Goal: Check status: Check status

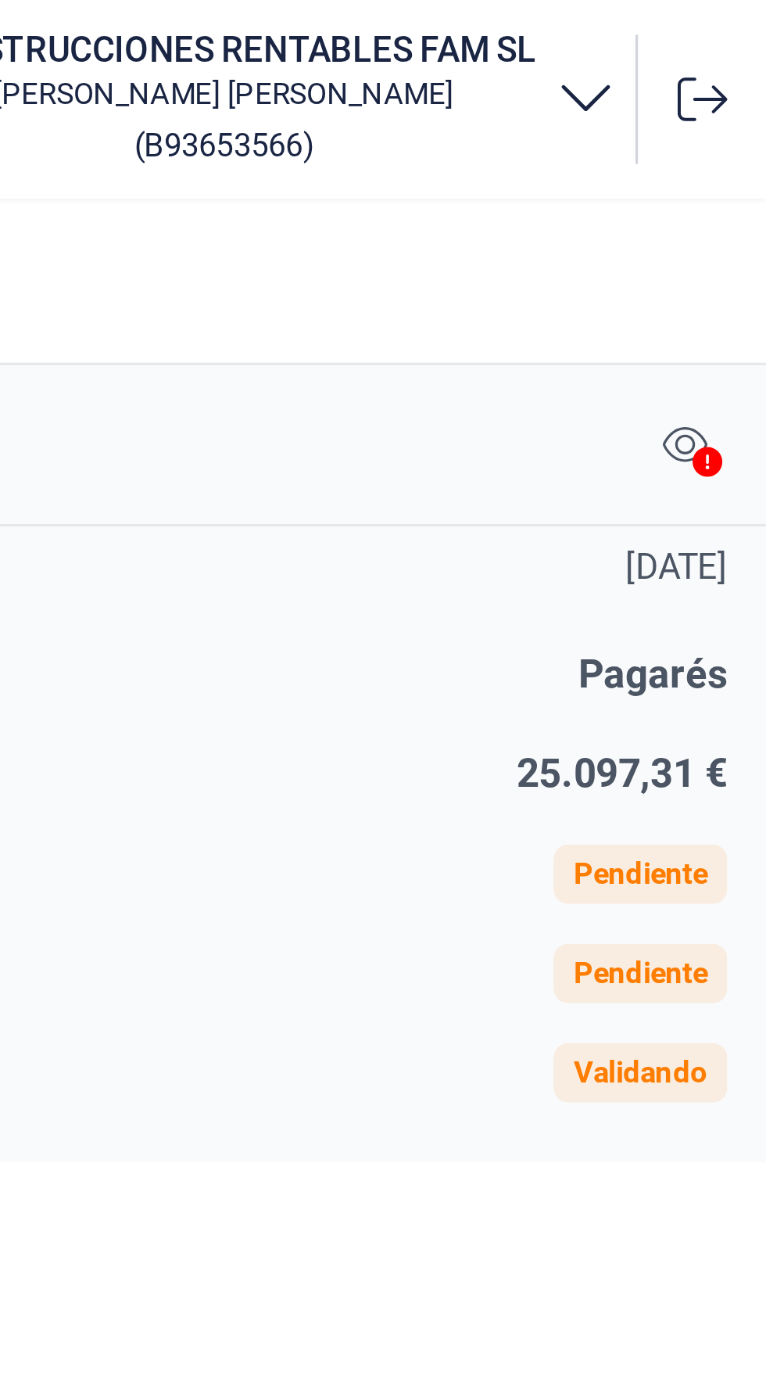
click at [748, 141] on icon at bounding box center [747, 145] width 9 height 9
click at [744, 148] on icon at bounding box center [747, 145] width 9 height 9
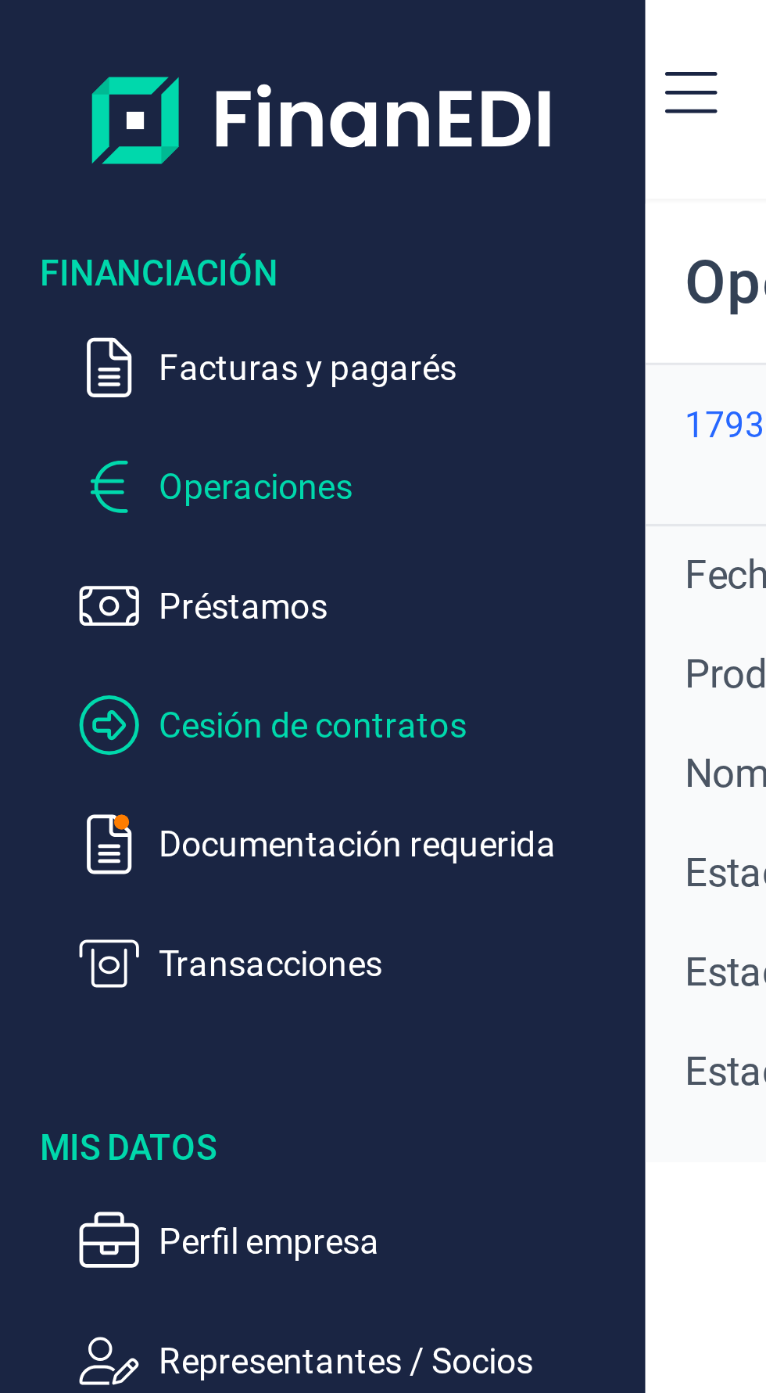
click at [130, 232] on p "Cesión de contratos" at bounding box center [123, 228] width 147 height 19
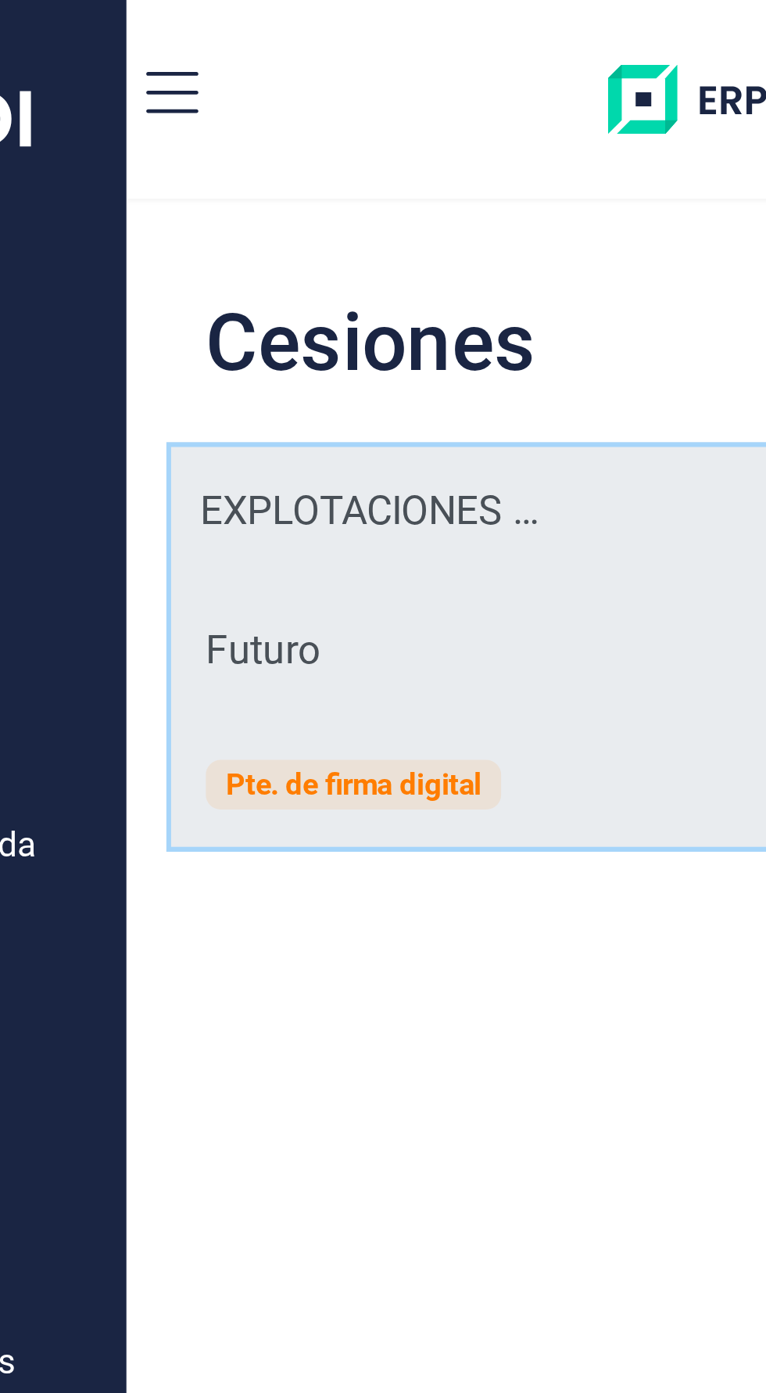
click at [292, 248] on div "Pte. de firma digital" at bounding box center [275, 246] width 81 height 9
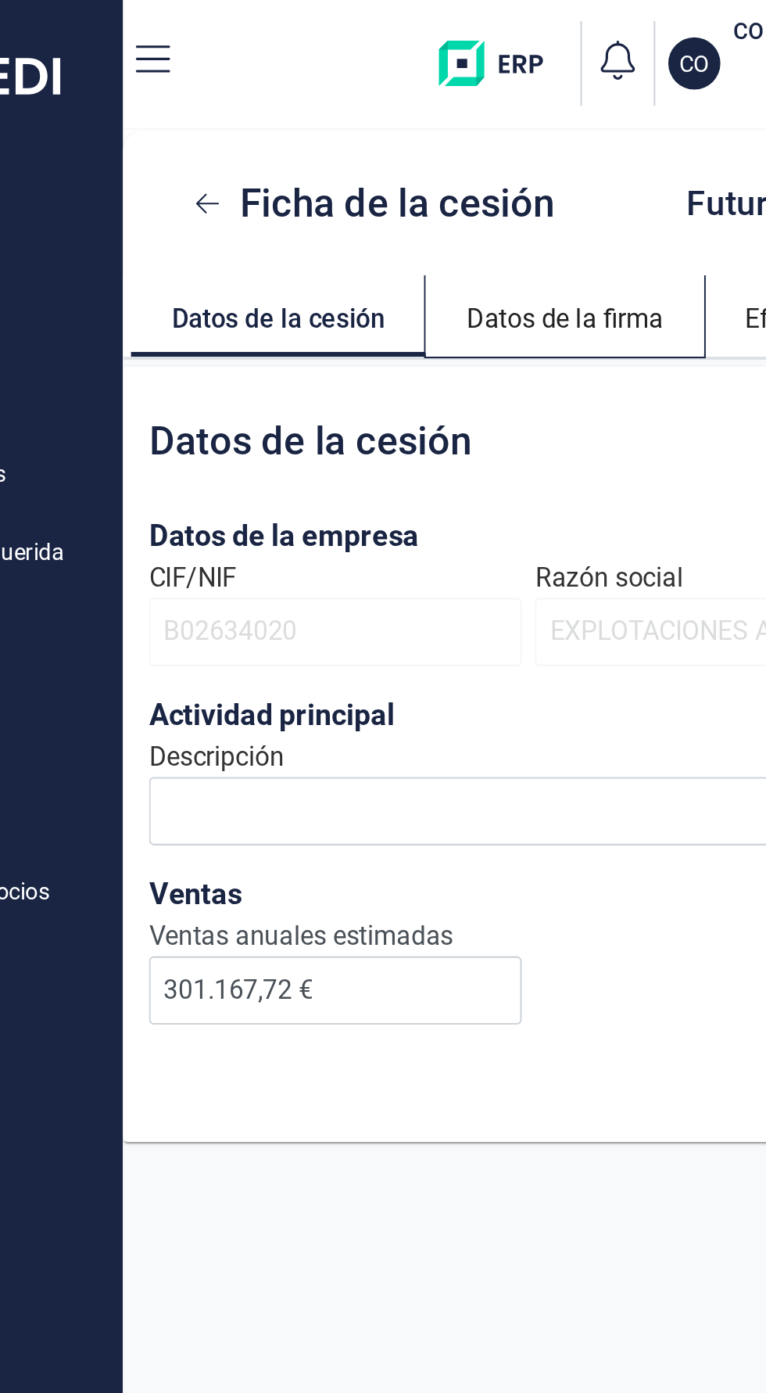
click at [418, 152] on link "Datos de la firma" at bounding box center [416, 152] width 134 height 38
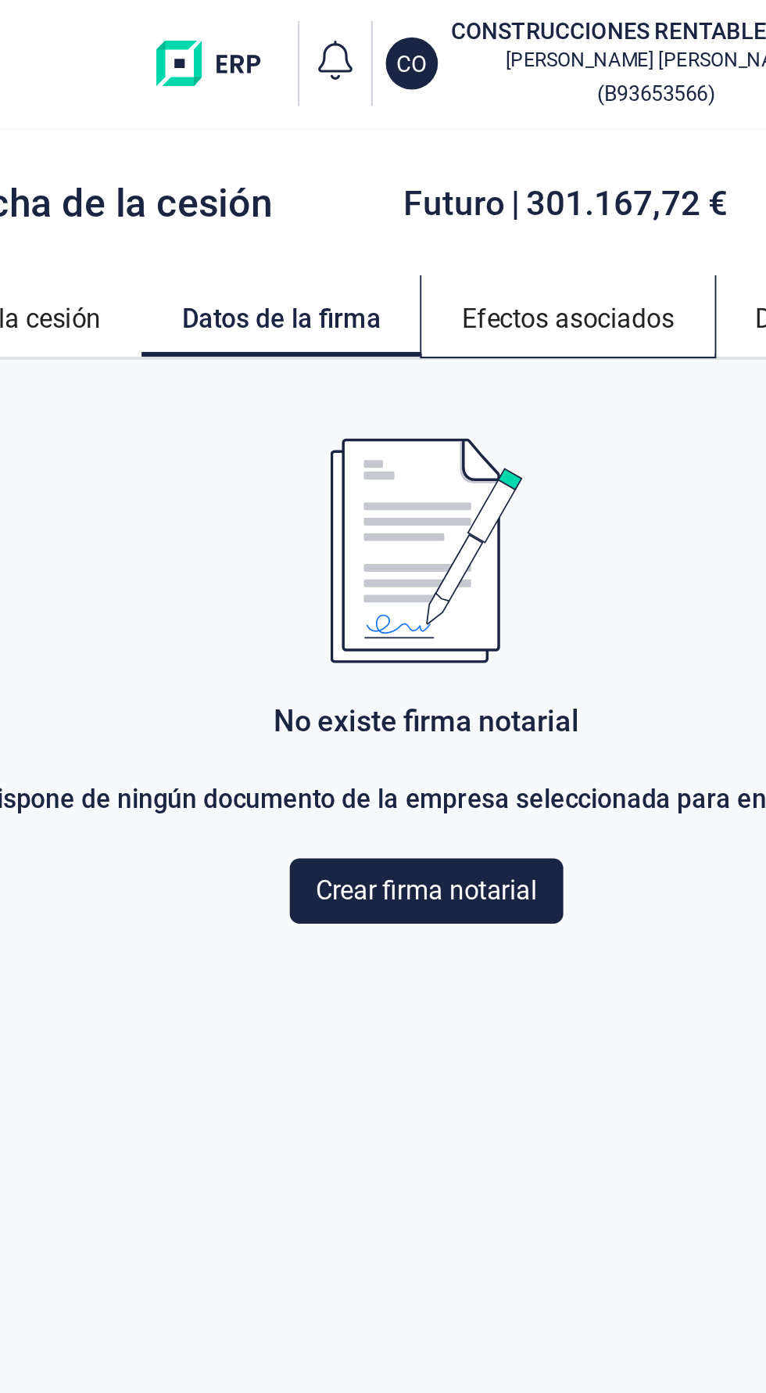
click at [572, 154] on link "Efectos asociados" at bounding box center [552, 152] width 141 height 38
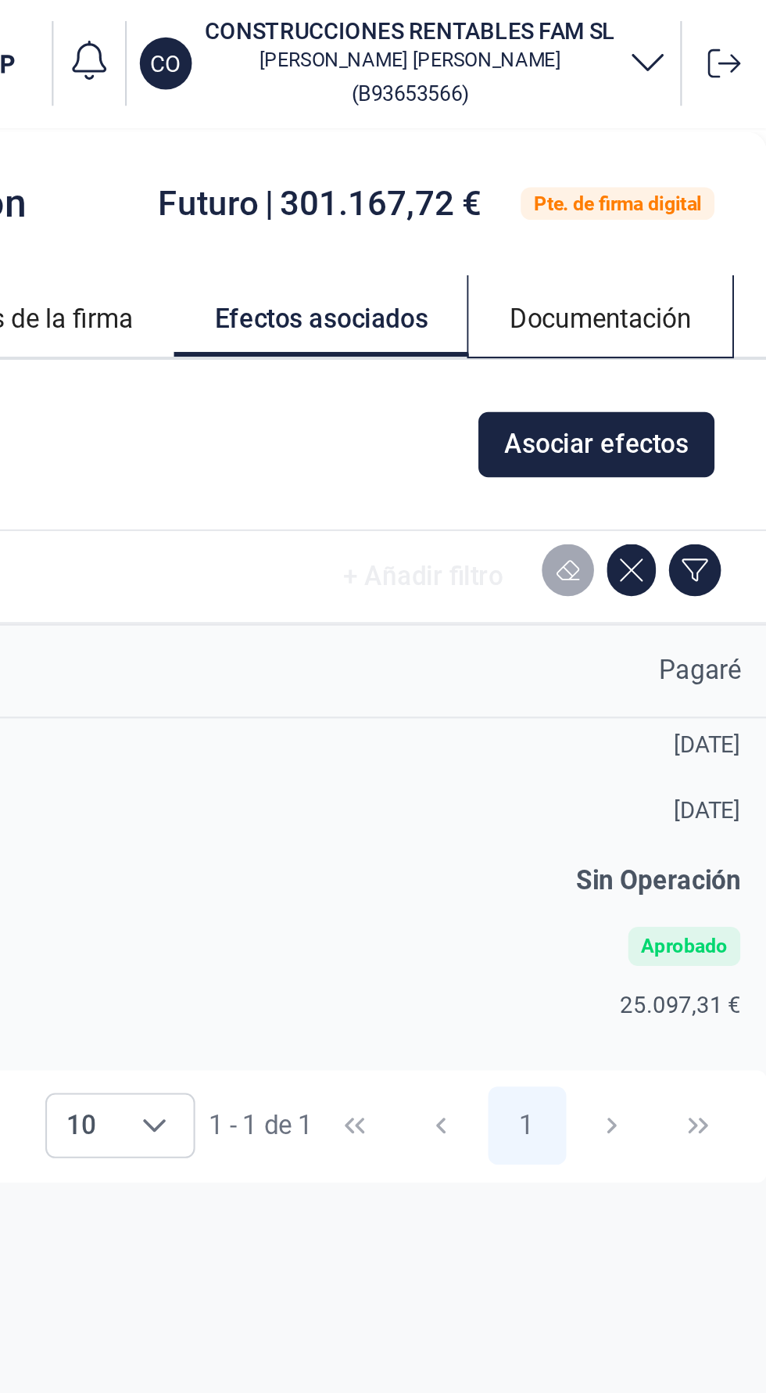
click at [711, 156] on link "Documentación" at bounding box center [686, 152] width 127 height 38
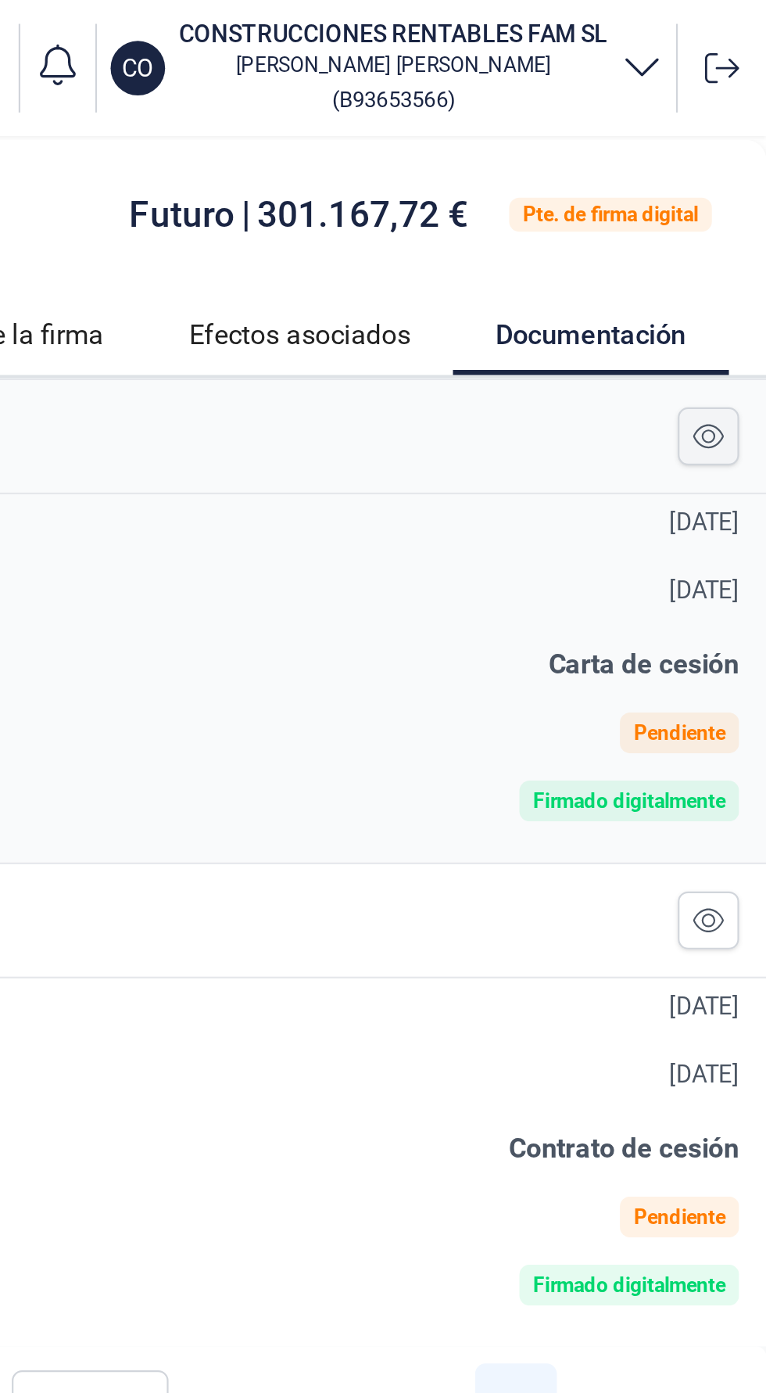
click at [746, 196] on icon at bounding box center [740, 200] width 14 height 13
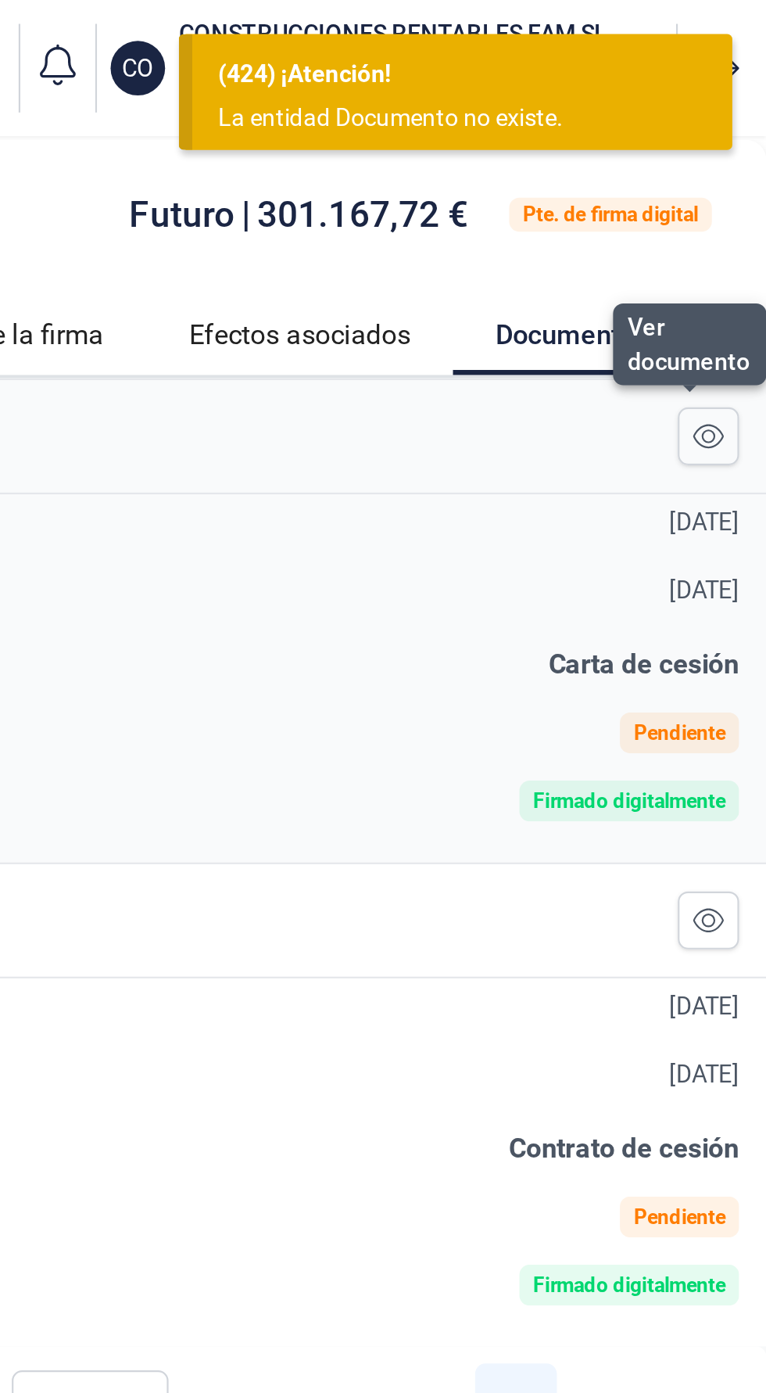
click at [610, 285] on div "Fecha firma [DATE]" at bounding box center [485, 276] width 538 height 25
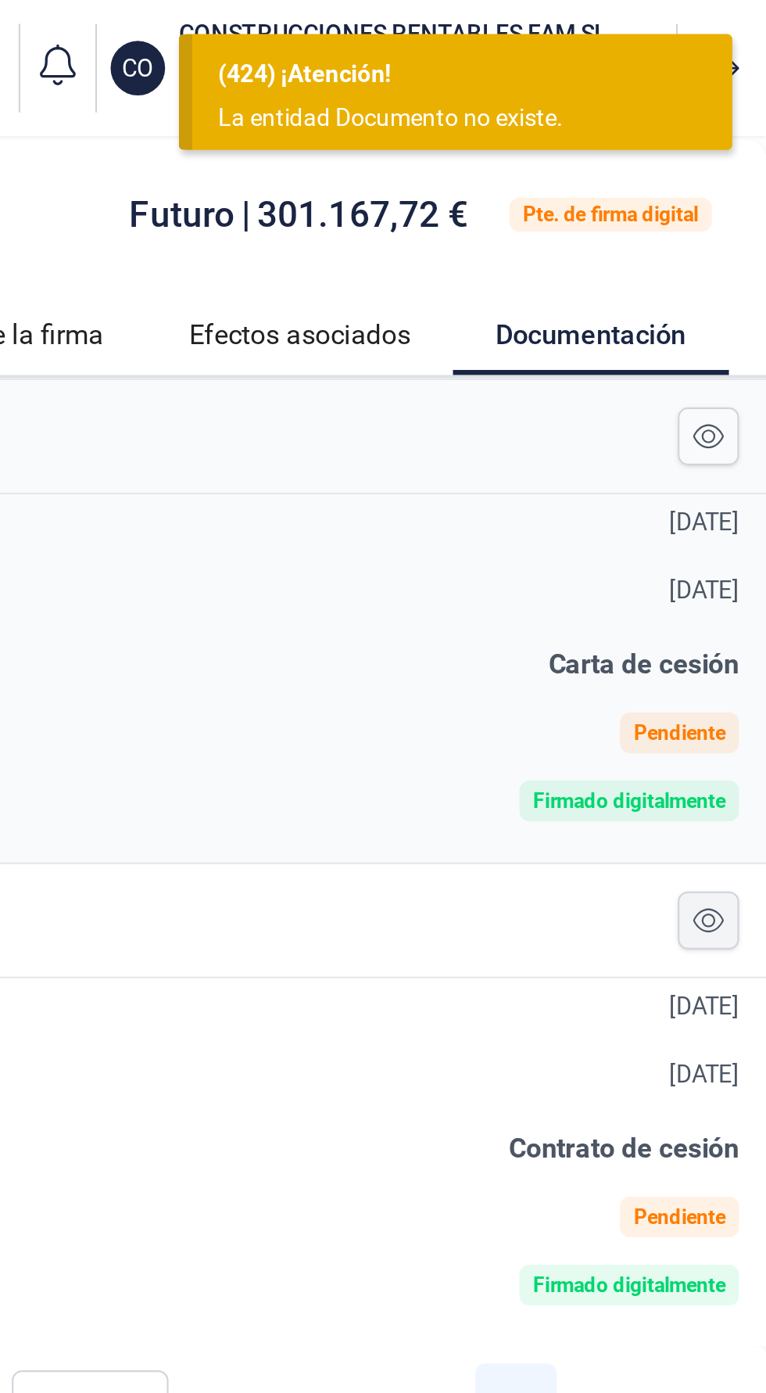
click at [738, 419] on icon at bounding box center [740, 422] width 14 height 13
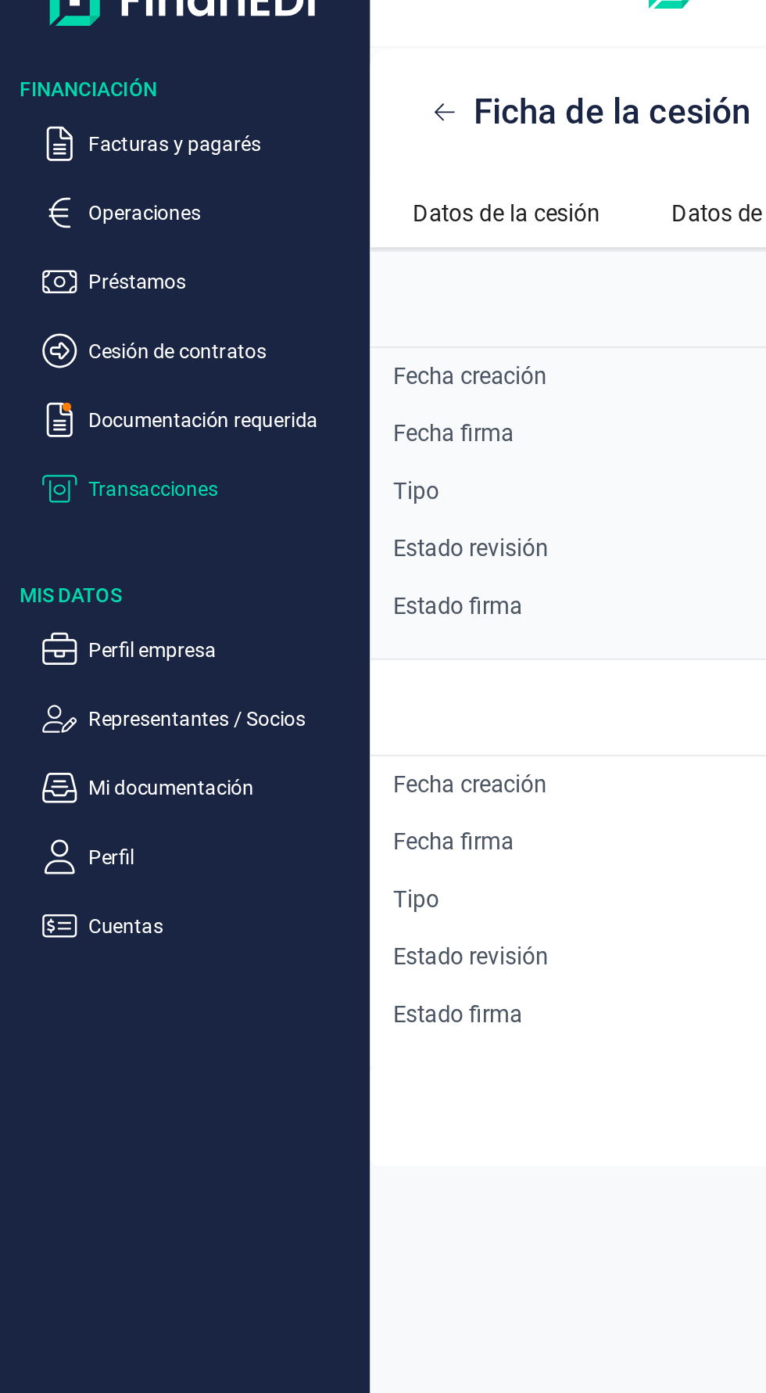
click at [96, 304] on p "Transacciones" at bounding box center [123, 303] width 147 height 19
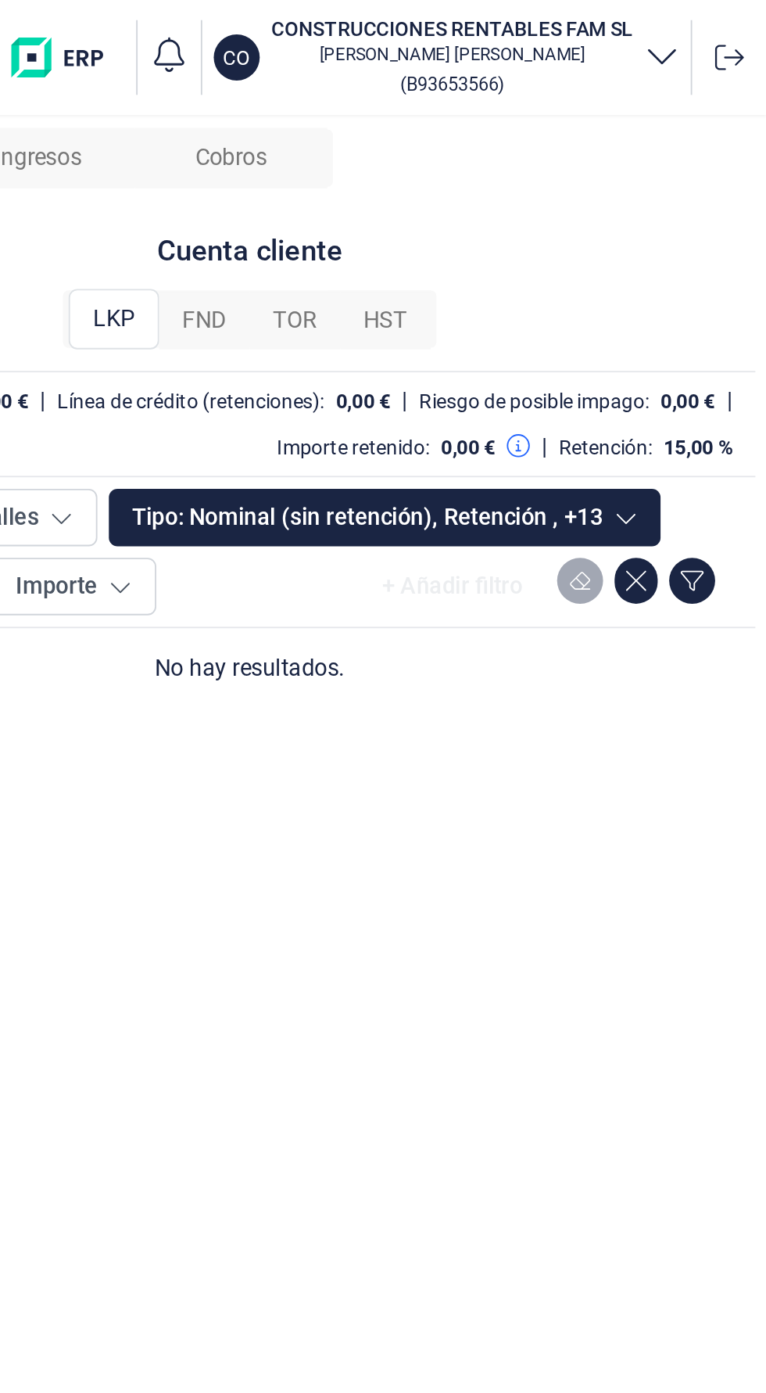
click at [482, 175] on div "FND" at bounding box center [460, 174] width 49 height 31
click at [516, 178] on span "TOR" at bounding box center [509, 174] width 24 height 19
click at [560, 163] on div "HST" at bounding box center [558, 174] width 49 height 31
